Goal: Information Seeking & Learning: Understand process/instructions

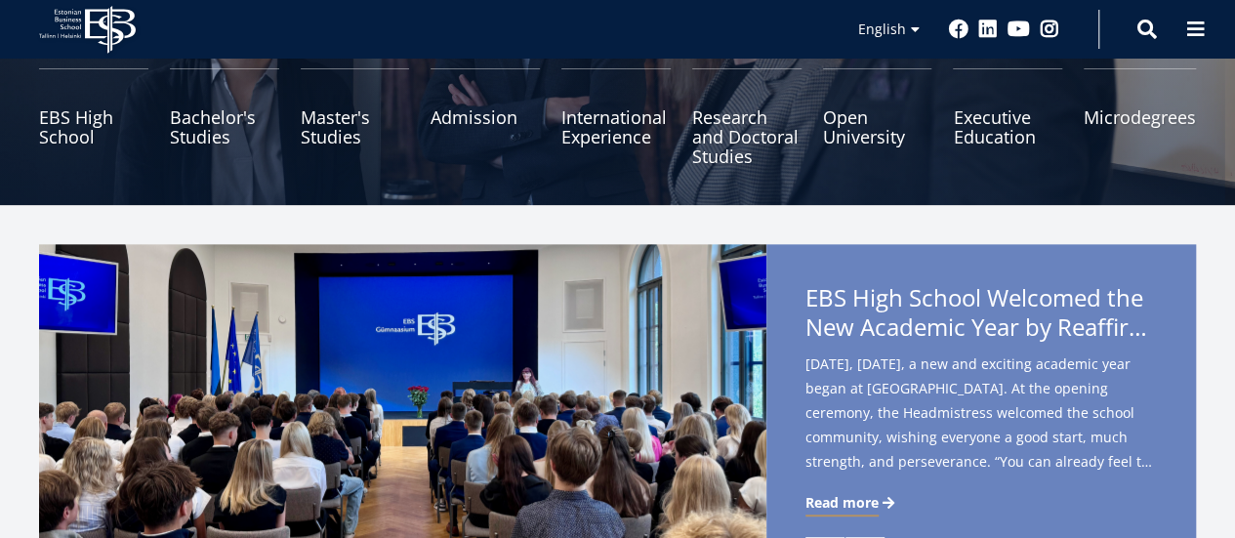
scroll to position [276, 0]
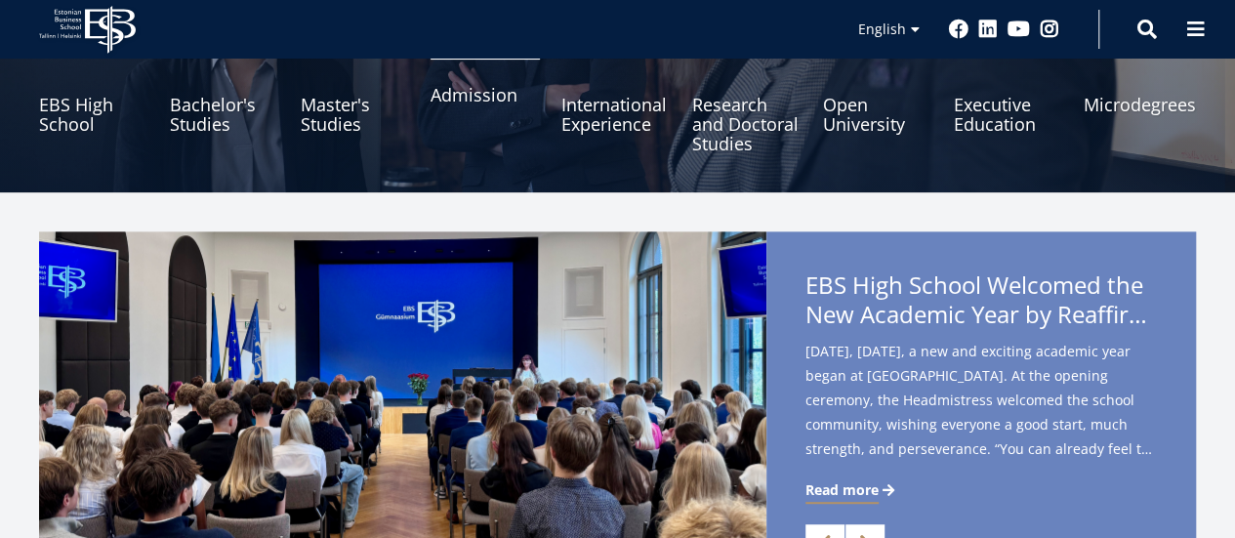
click at [477, 101] on link "Admission" at bounding box center [485, 105] width 109 height 98
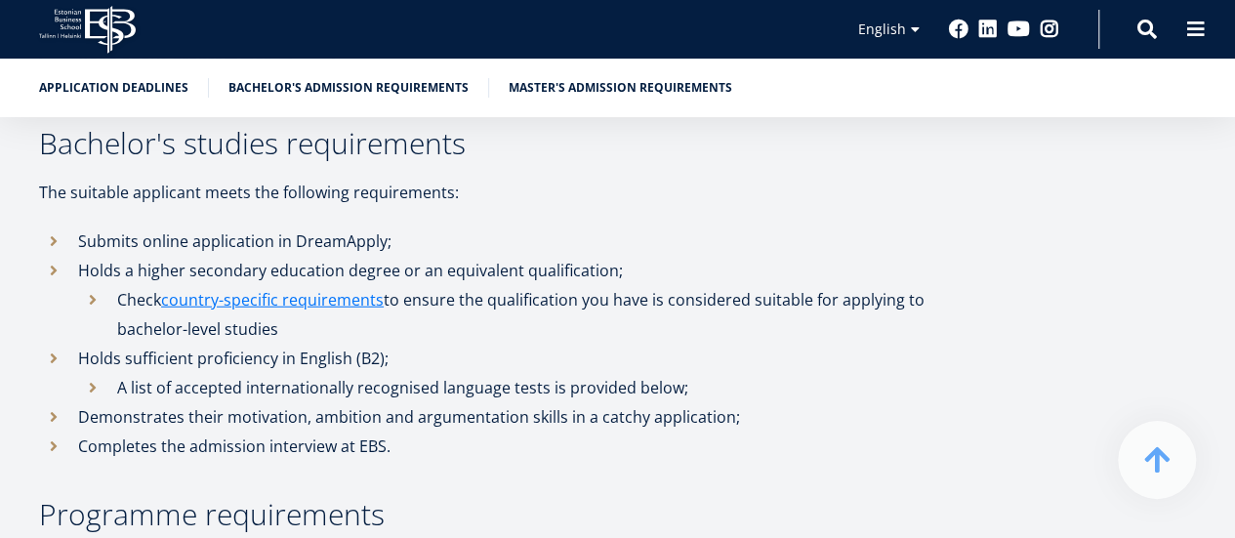
scroll to position [2430, 0]
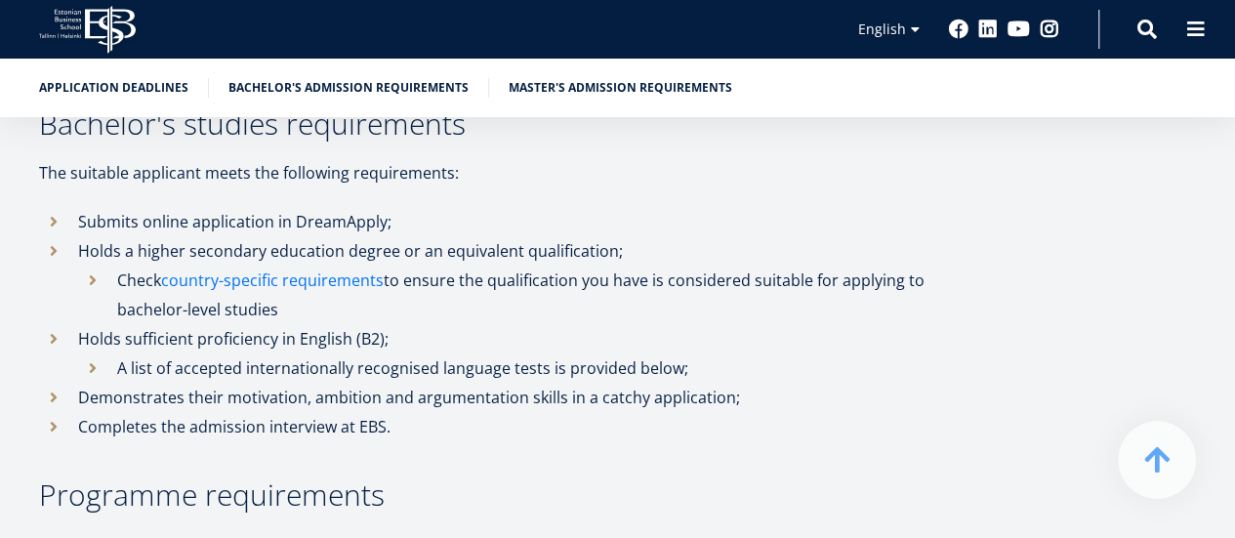
click at [307, 266] on link "country-specific requirements" at bounding box center [272, 280] width 223 height 29
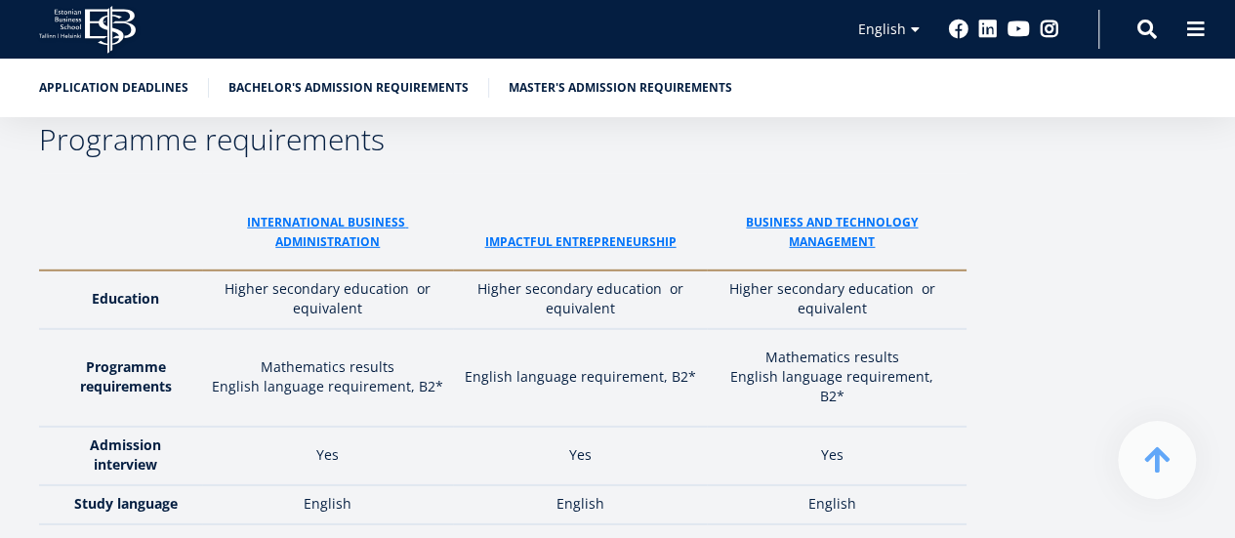
scroll to position [2776, 0]
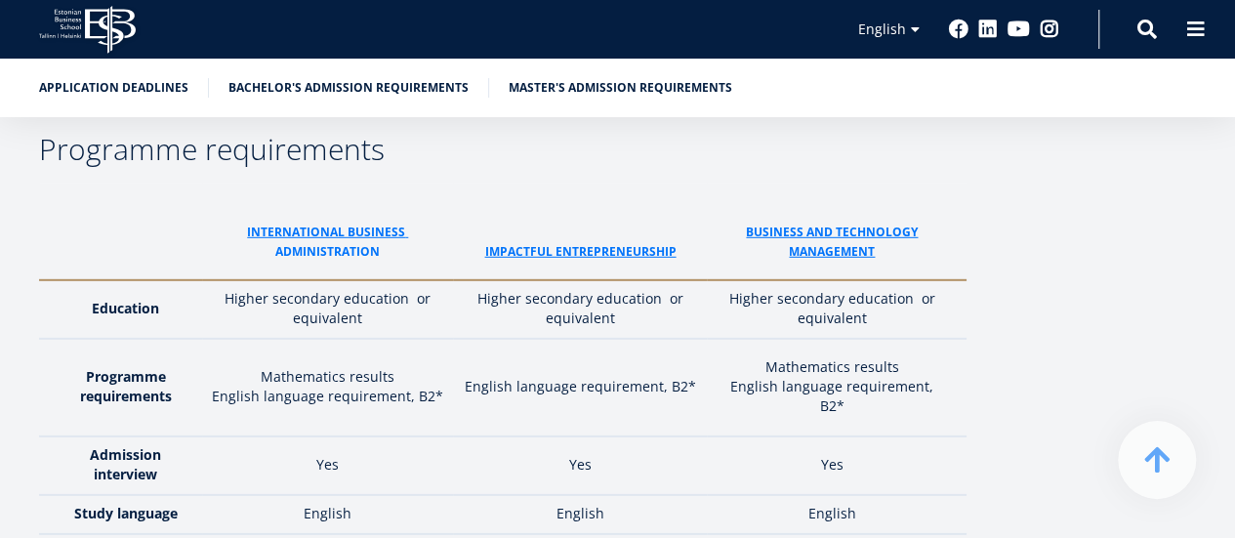
click at [324, 242] on link "administraTion" at bounding box center [327, 252] width 105 height 20
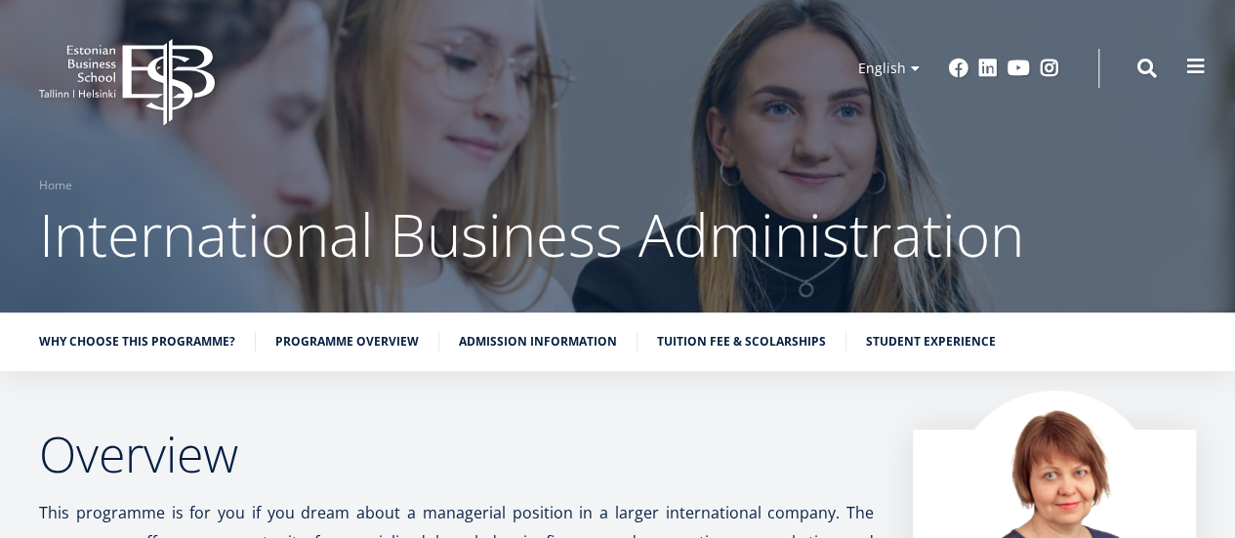
click at [1192, 71] on span at bounding box center [1197, 67] width 20 height 20
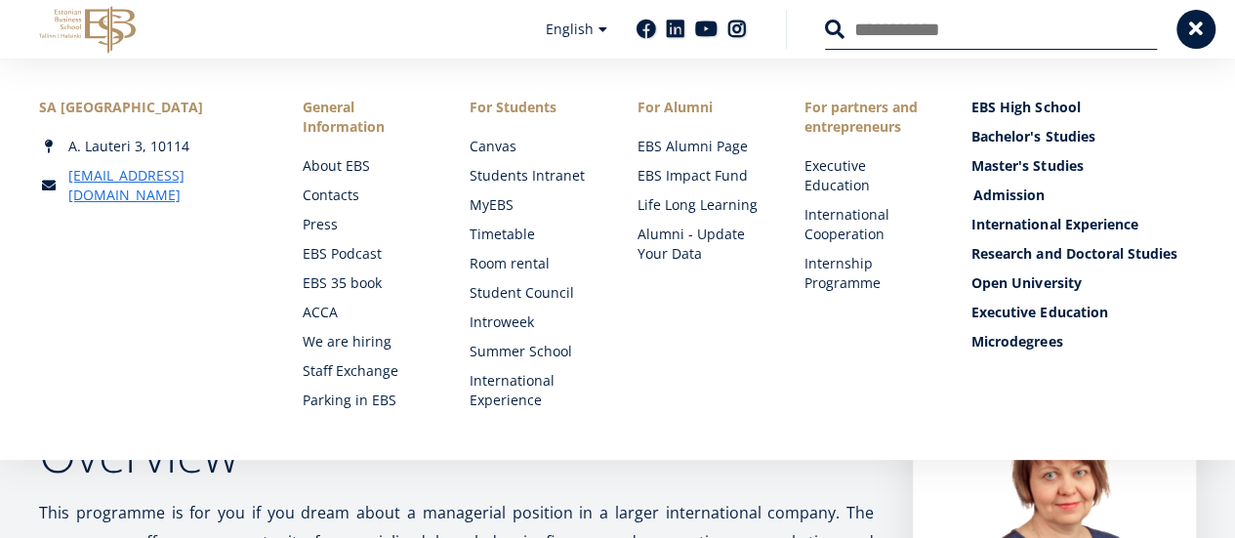
click at [999, 189] on link "Admission" at bounding box center [1086, 196] width 225 height 20
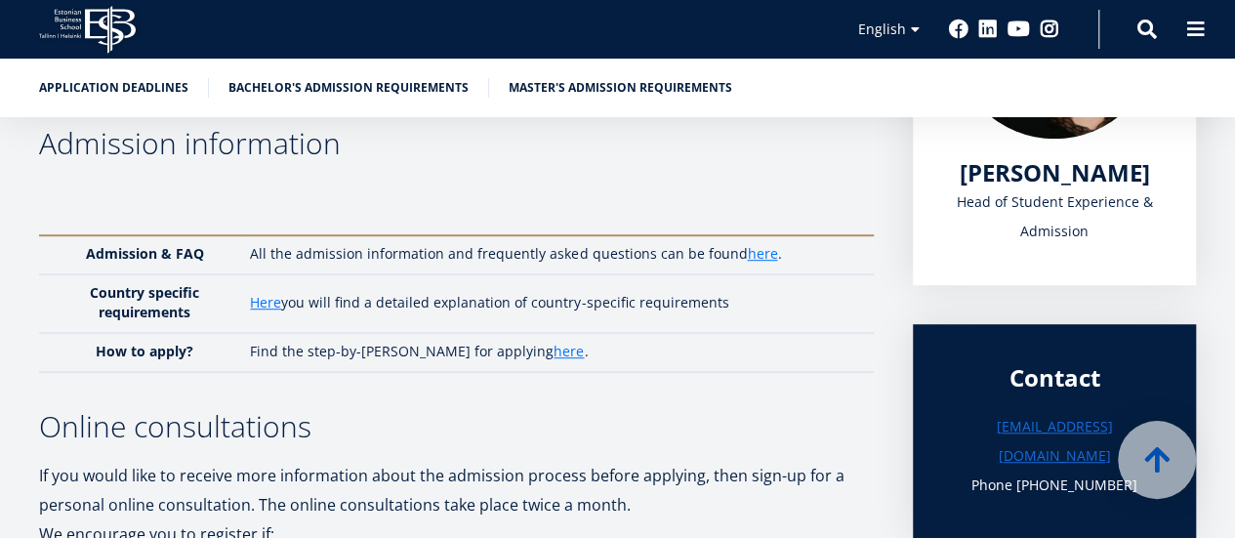
scroll to position [447, 0]
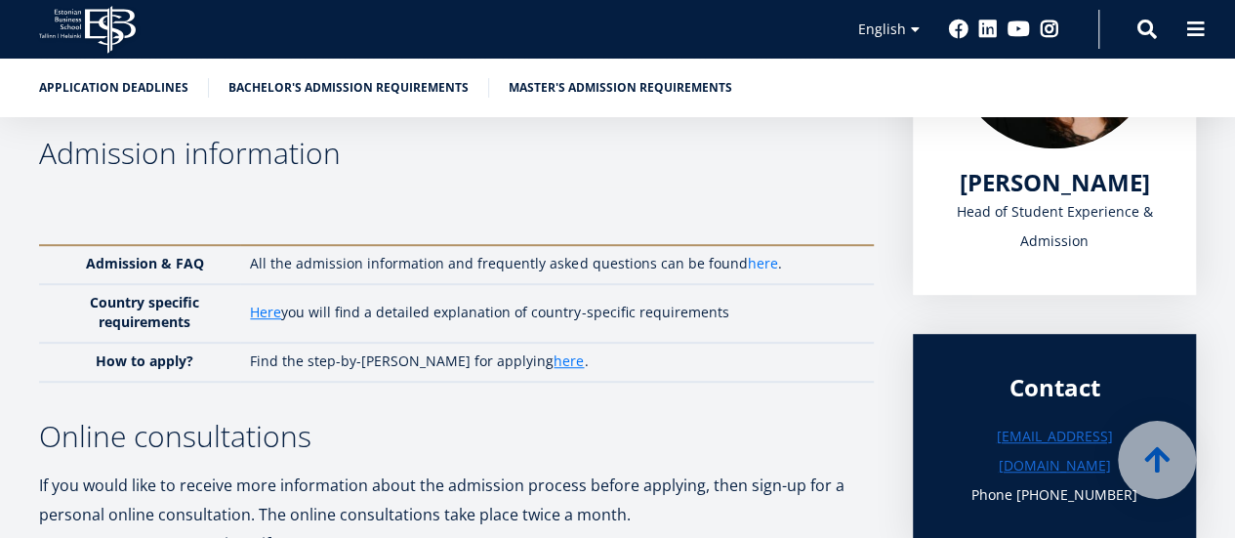
click at [754, 267] on link "here" at bounding box center [762, 264] width 30 height 20
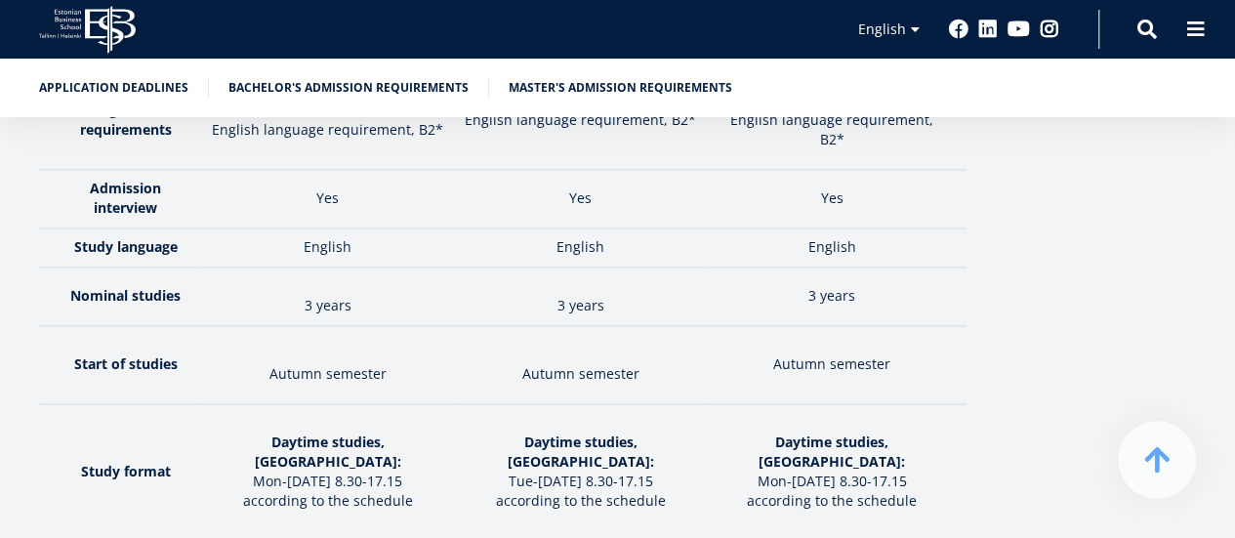
scroll to position [3052, 0]
